Goal: Information Seeking & Learning: Learn about a topic

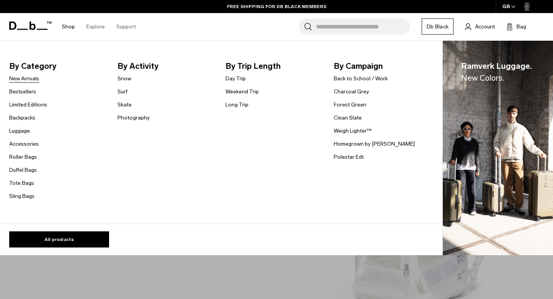
click at [22, 78] on link "New Arrivals" at bounding box center [24, 79] width 30 height 8
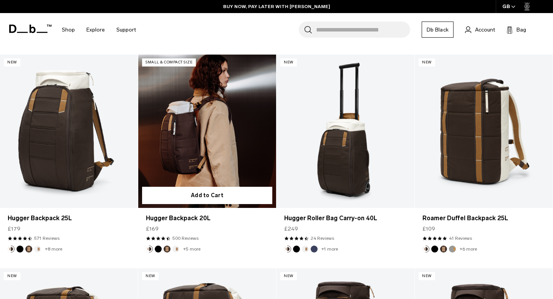
scroll to position [1513, 0]
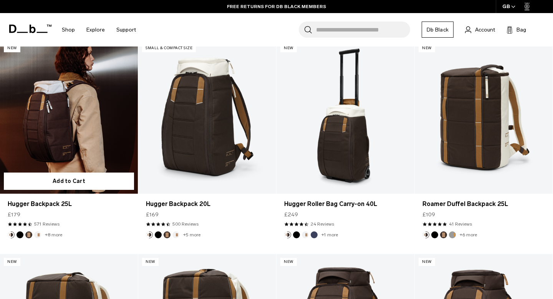
click at [106, 144] on link "Hugger Backpack 25L" at bounding box center [69, 116] width 138 height 153
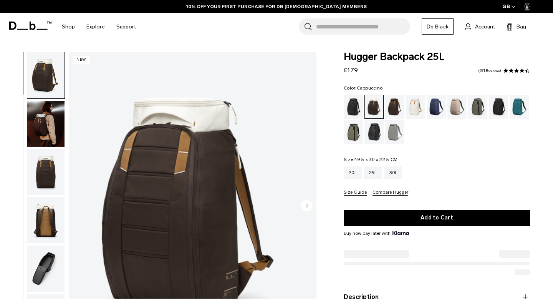
click at [310, 205] on circle "Next slide" at bounding box center [307, 206] width 12 height 12
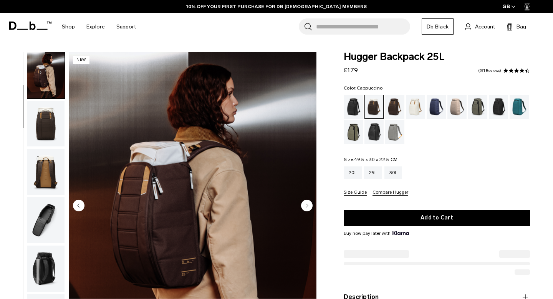
click at [310, 205] on circle "Next slide" at bounding box center [307, 206] width 12 height 12
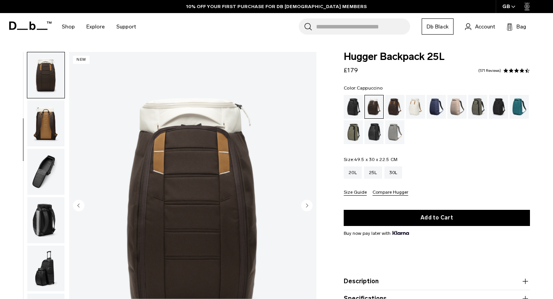
click at [310, 205] on circle "Next slide" at bounding box center [307, 206] width 12 height 12
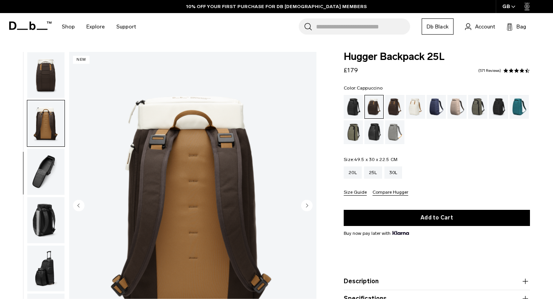
scroll to position [124, 0]
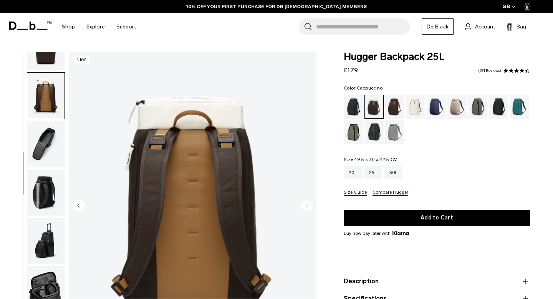
click at [310, 205] on circle "Next slide" at bounding box center [307, 206] width 12 height 12
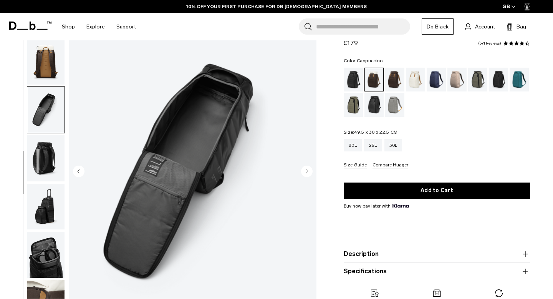
scroll to position [35, 0]
click at [305, 173] on circle "Next slide" at bounding box center [307, 171] width 12 height 12
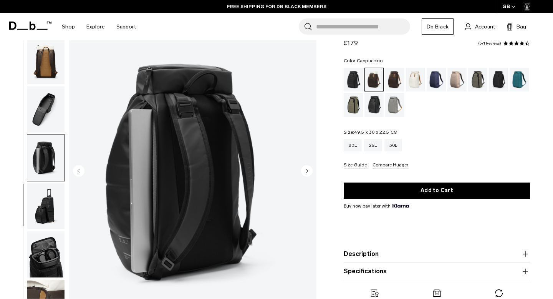
click at [305, 173] on circle "Next slide" at bounding box center [307, 171] width 12 height 12
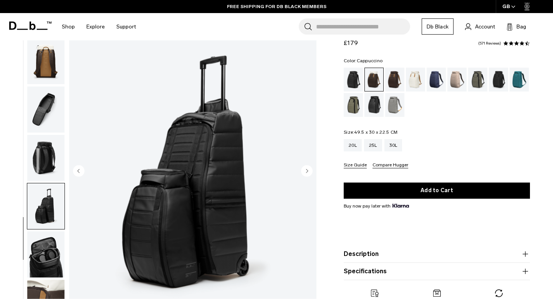
click at [305, 173] on circle "Next slide" at bounding box center [307, 171] width 12 height 12
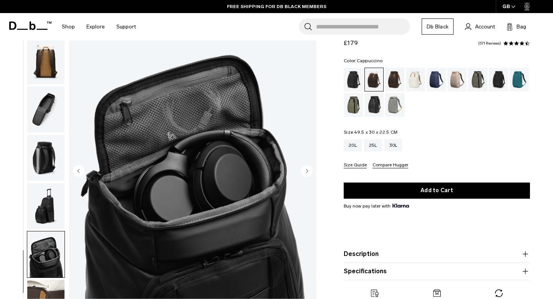
click at [305, 173] on circle "Next slide" at bounding box center [307, 171] width 12 height 12
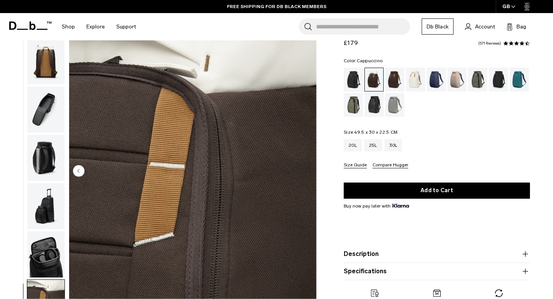
click at [305, 173] on img "9 / 9" at bounding box center [192, 171] width 247 height 309
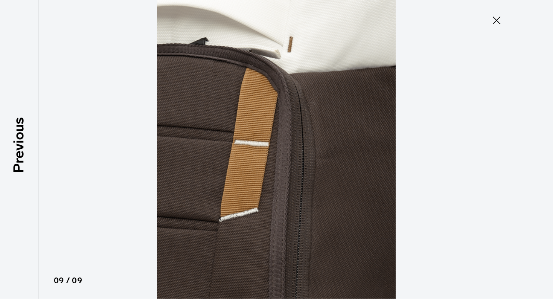
click at [305, 173] on img at bounding box center [277, 149] width 346 height 299
click at [498, 21] on icon at bounding box center [496, 20] width 12 height 12
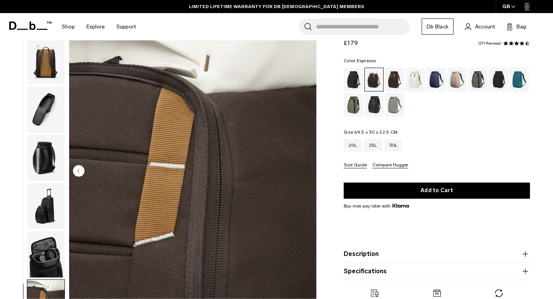
click at [398, 81] on div "Espresso" at bounding box center [395, 80] width 20 height 24
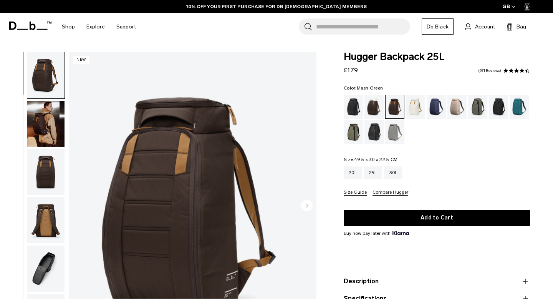
click at [348, 135] on div "Mash Green" at bounding box center [354, 132] width 20 height 24
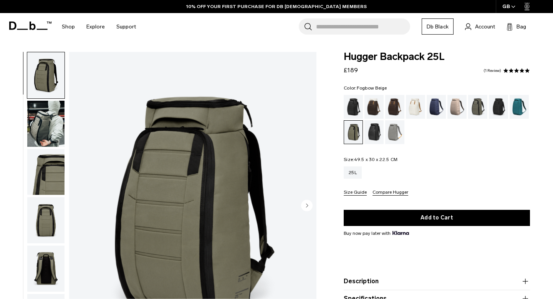
click at [452, 108] on div "Fogbow Beige" at bounding box center [457, 107] width 20 height 24
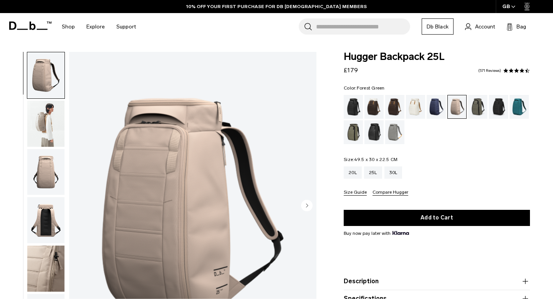
click at [476, 103] on div "Forest Green" at bounding box center [478, 107] width 20 height 24
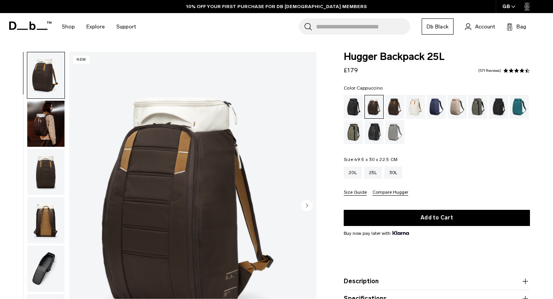
scroll to position [35, 0]
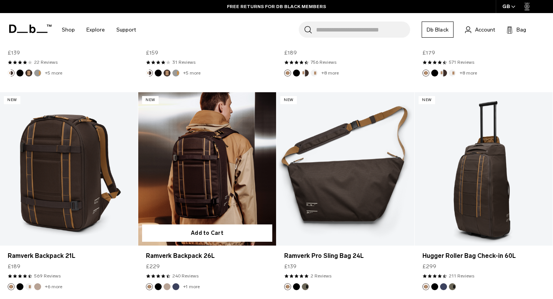
scroll to position [1884, 0]
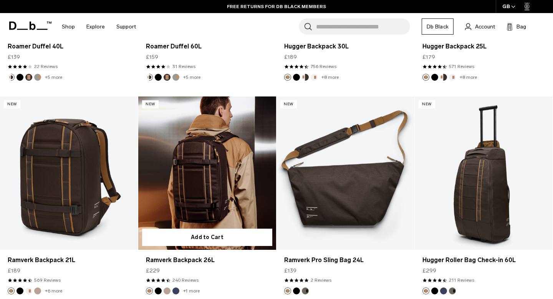
click at [190, 185] on link "Ramverk Backpack 26L" at bounding box center [207, 172] width 138 height 153
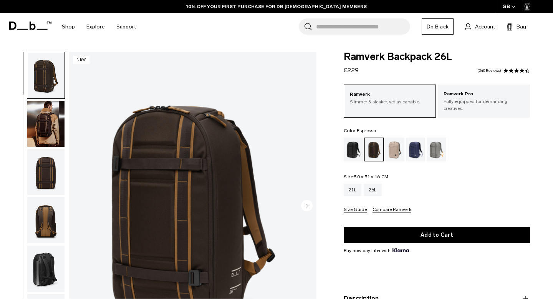
click at [307, 209] on circle "Next slide" at bounding box center [307, 206] width 12 height 12
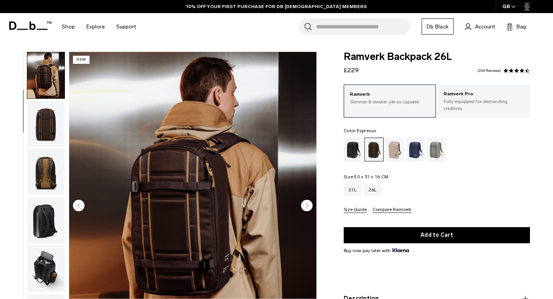
click at [307, 209] on circle "Next slide" at bounding box center [307, 206] width 12 height 12
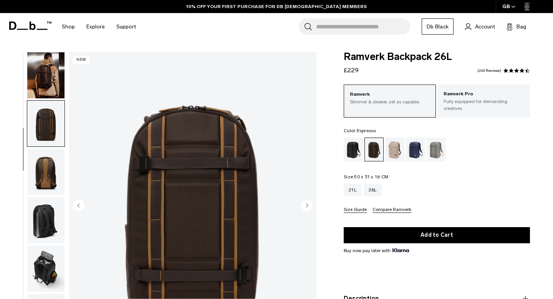
scroll to position [76, 0]
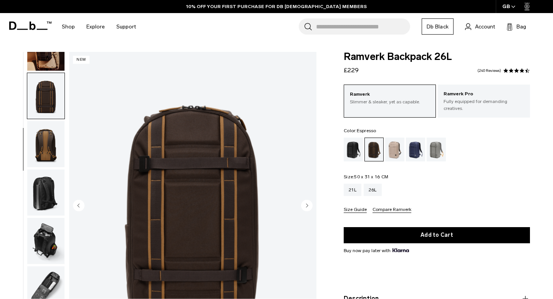
click at [307, 209] on circle "Next slide" at bounding box center [307, 206] width 12 height 12
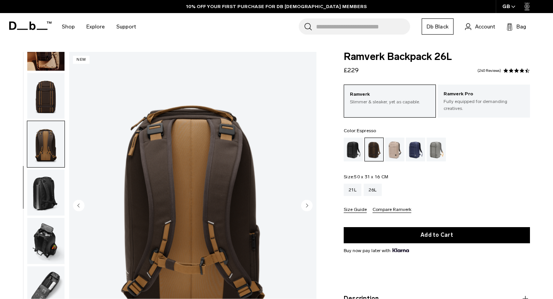
click at [307, 209] on circle "Next slide" at bounding box center [307, 206] width 12 height 12
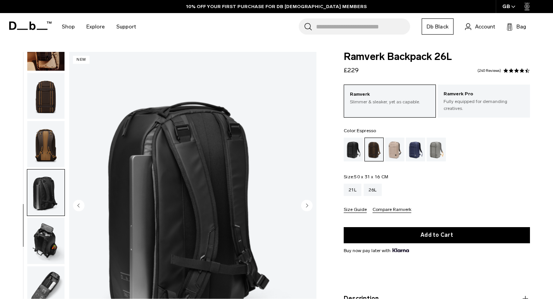
click at [307, 209] on circle "Next slide" at bounding box center [307, 206] width 12 height 12
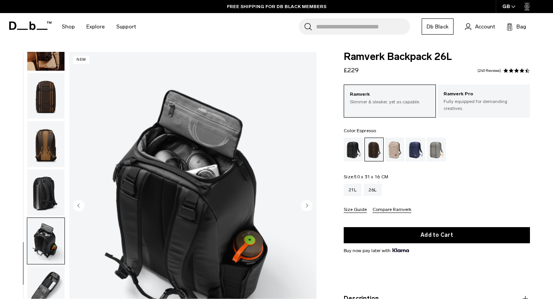
click at [307, 209] on circle "Next slide" at bounding box center [307, 206] width 12 height 12
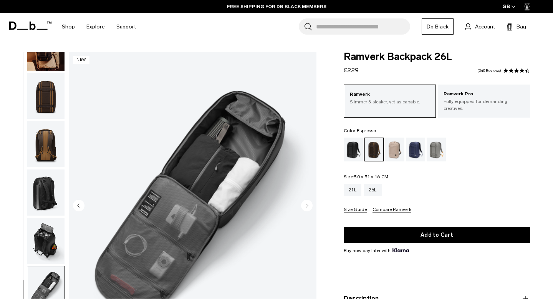
click at [307, 209] on circle "Next slide" at bounding box center [307, 206] width 12 height 12
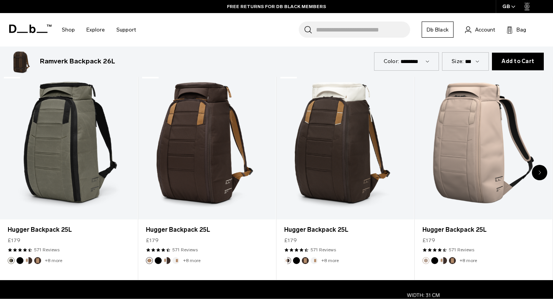
scroll to position [368, 0]
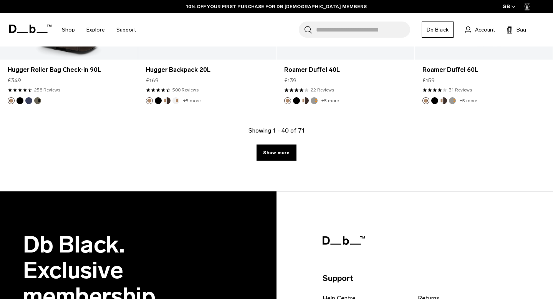
scroll to position [2291, 0]
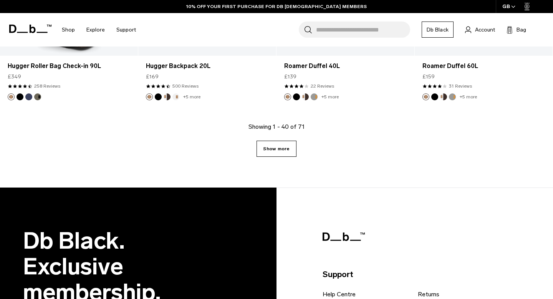
click at [283, 152] on link "Show more" at bounding box center [277, 149] width 40 height 16
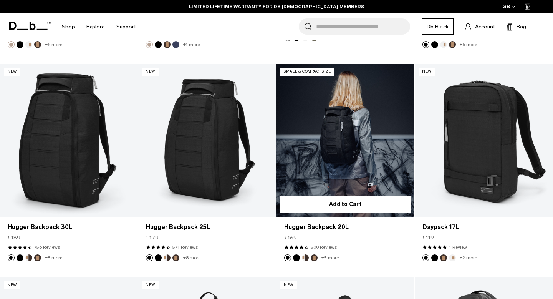
scroll to position [3402, 0]
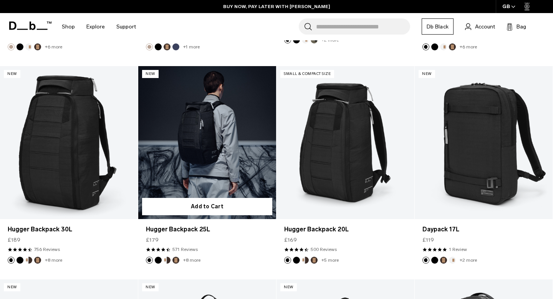
click at [239, 167] on link "Hugger Backpack 25L" at bounding box center [207, 142] width 138 height 153
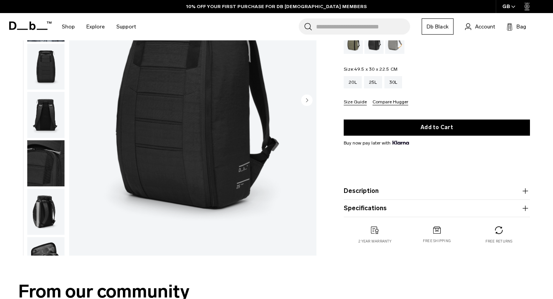
scroll to position [106, 0]
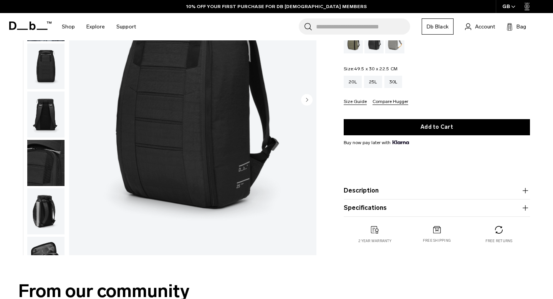
click at [354, 185] on product-accordion "Description Even the best-selling Hugger backpack isn’t immune to reimagination…" at bounding box center [437, 190] width 186 height 17
click at [355, 189] on button "Description" at bounding box center [437, 190] width 186 height 9
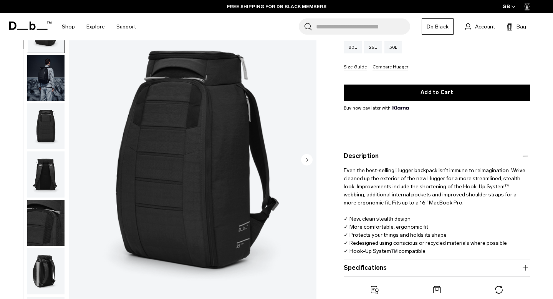
scroll to position [131, 0]
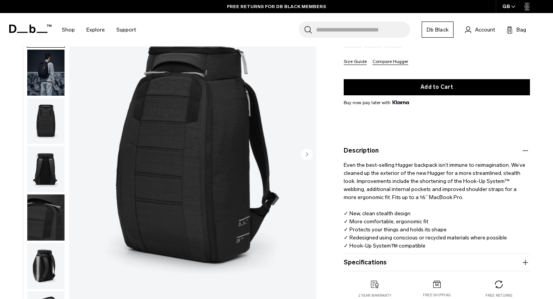
click at [364, 263] on button "Specifications" at bounding box center [437, 262] width 186 height 9
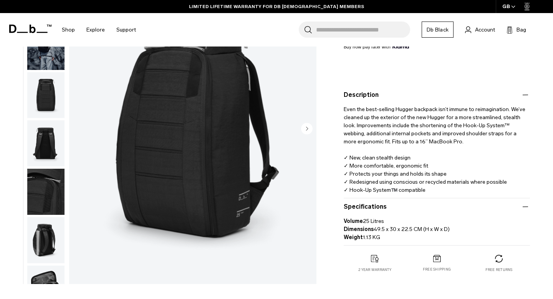
scroll to position [0, 0]
